Goal: Transaction & Acquisition: Purchase product/service

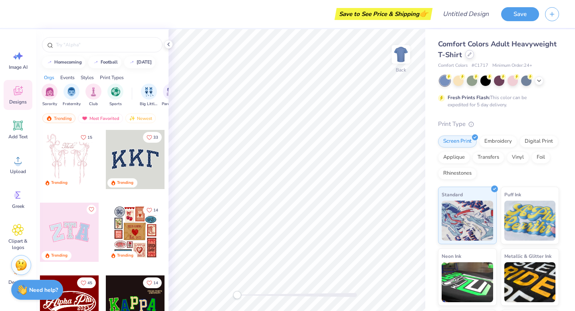
click at [468, 56] on icon at bounding box center [470, 54] width 4 height 4
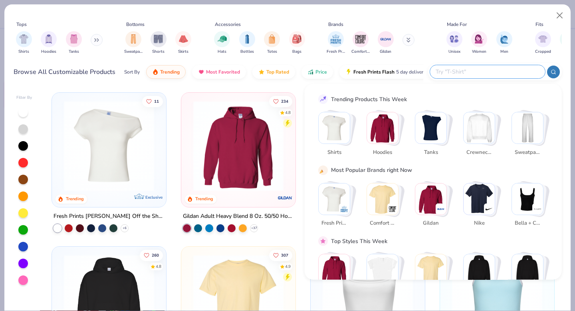
click at [487, 71] on input "text" at bounding box center [487, 71] width 105 height 9
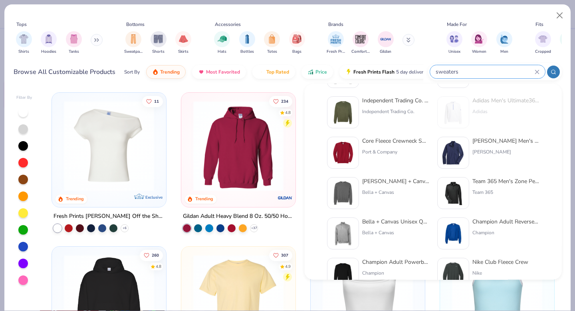
scroll to position [328, 0]
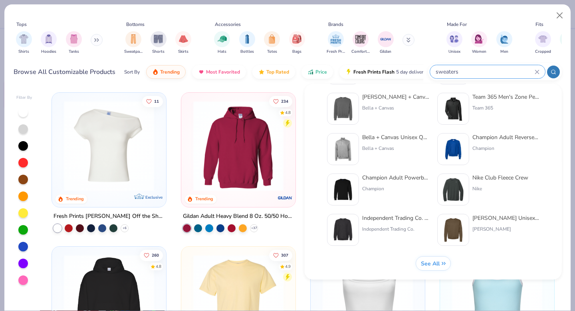
type input "sweaters"
click at [95, 38] on button at bounding box center [97, 40] width 12 height 12
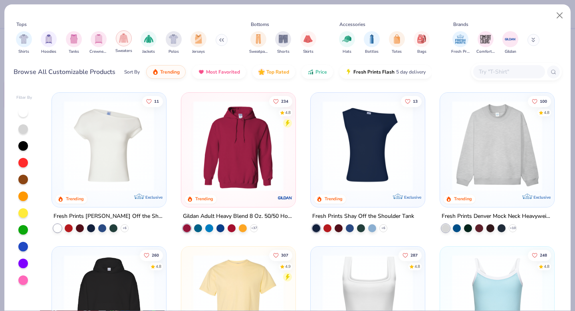
click at [125, 36] on img "filter for Sweaters" at bounding box center [123, 38] width 9 height 9
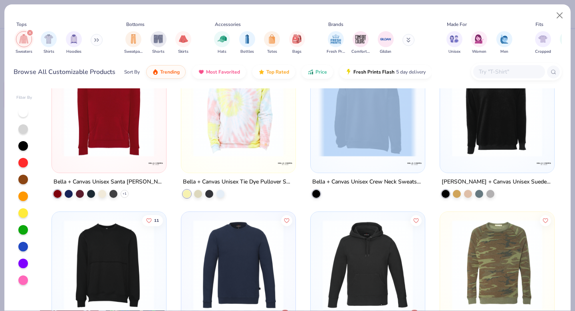
scroll to position [3622, 0]
